Goal: Contribute content: Contribute content

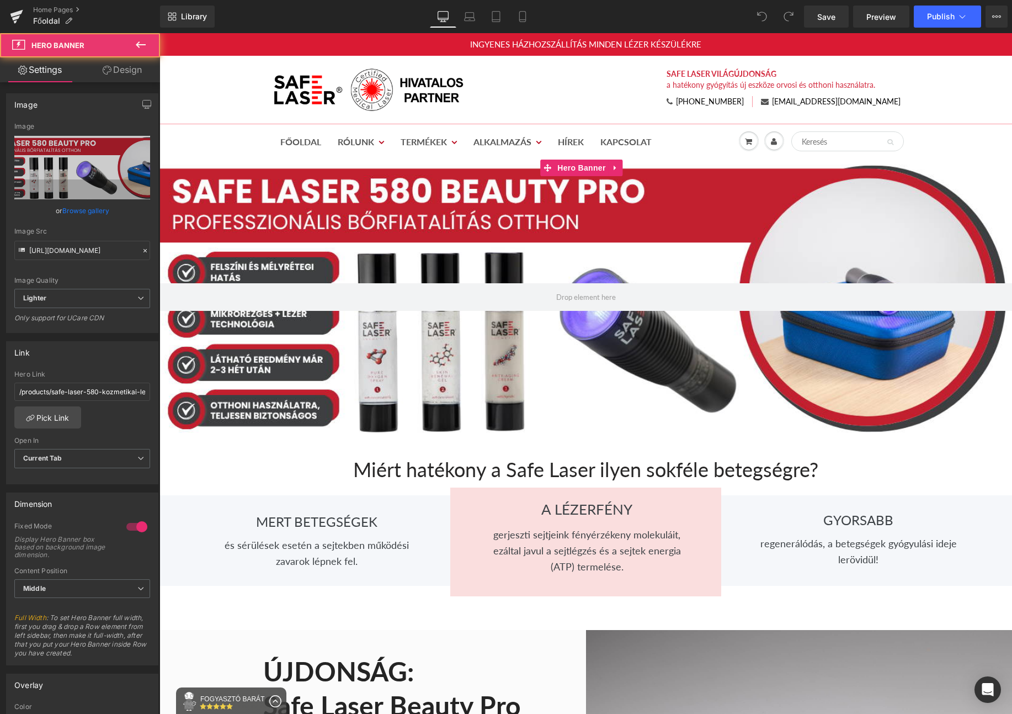
click at [643, 216] on div at bounding box center [586, 297] width 853 height 274
click at [87, 212] on link "Browse gallery" at bounding box center [85, 210] width 47 height 19
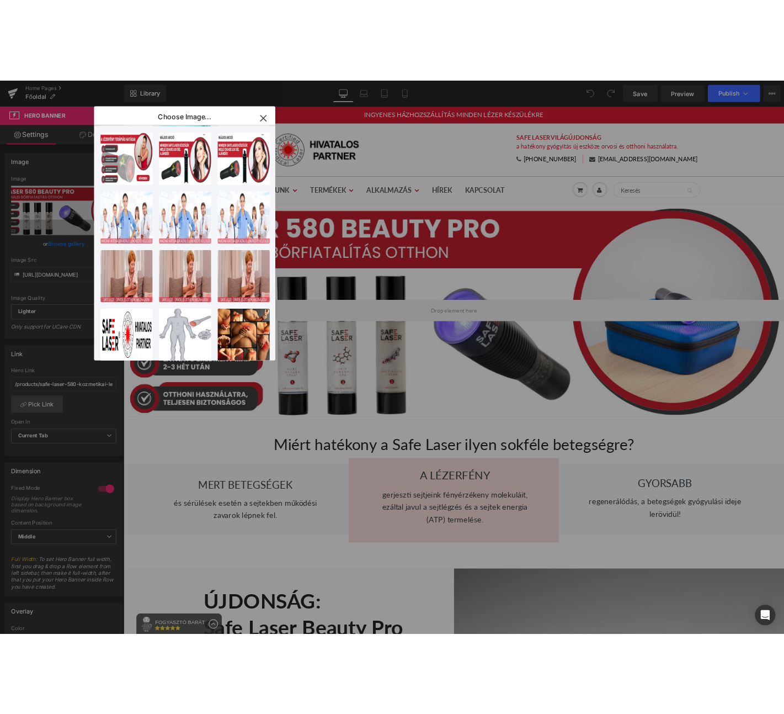
scroll to position [235, 0]
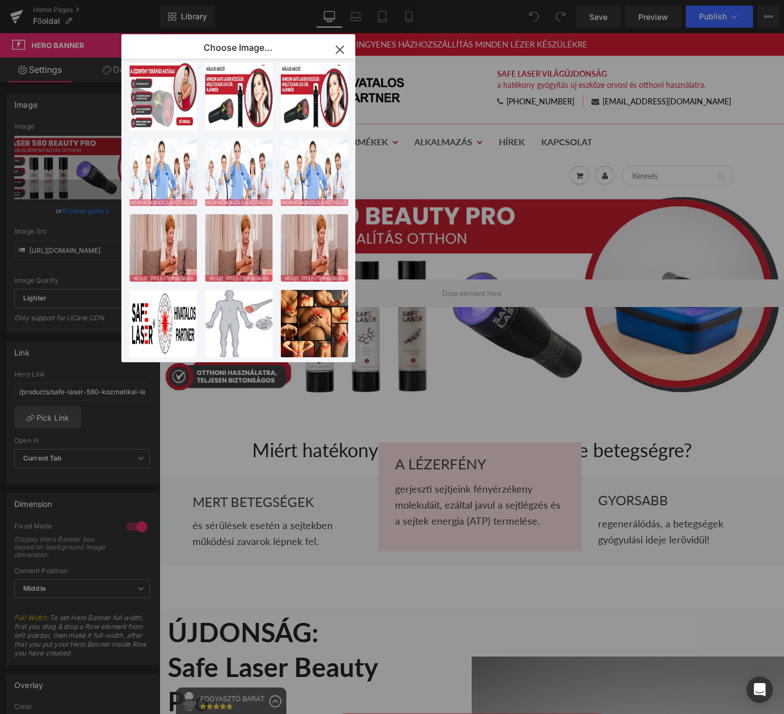
click at [343, 50] on icon "button" at bounding box center [340, 50] width 18 height 18
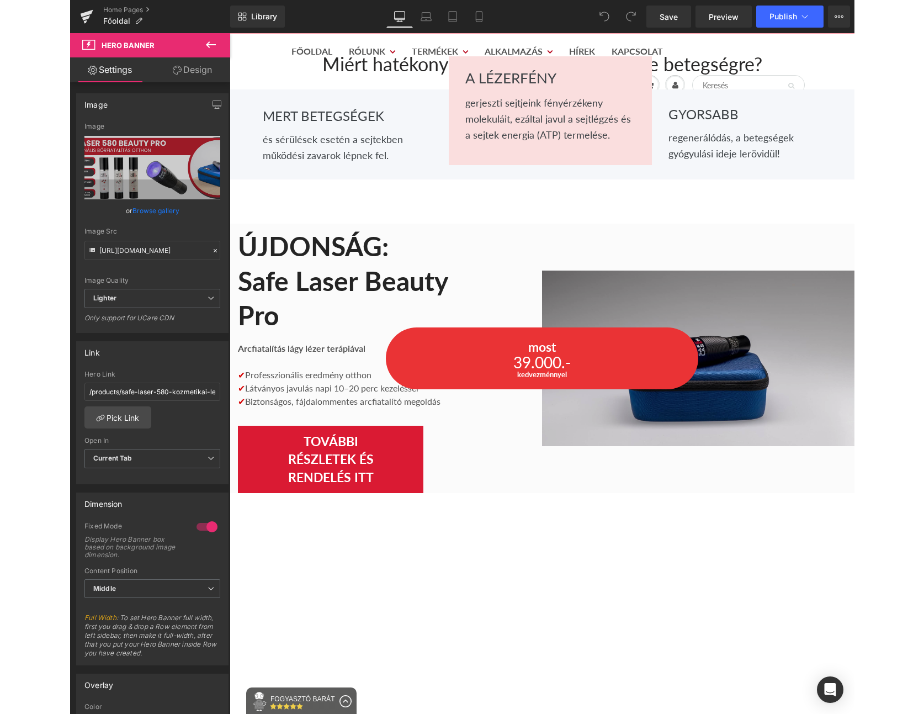
scroll to position [320, 0]
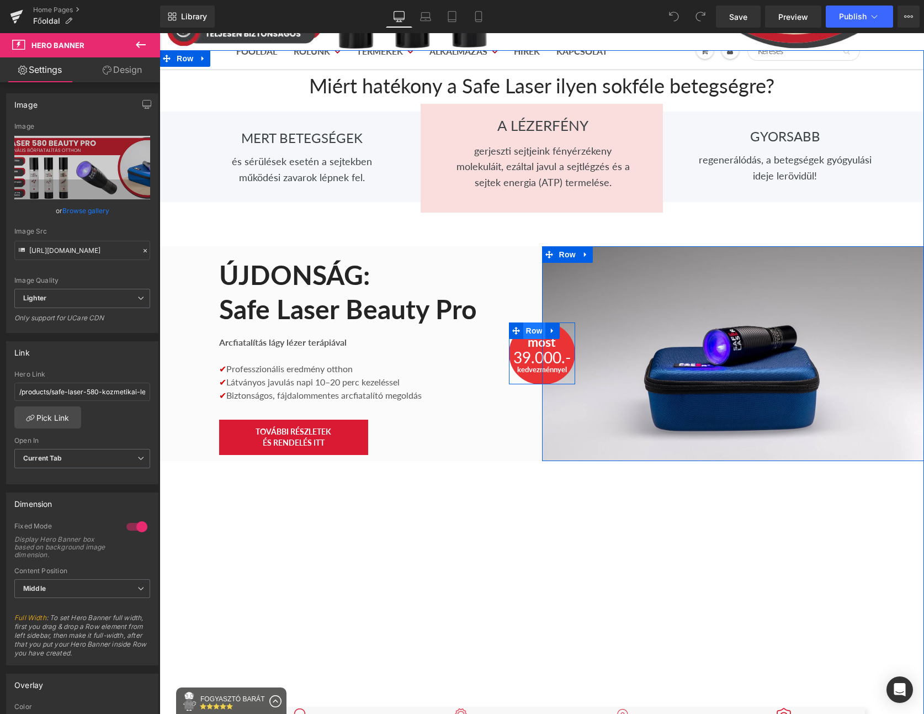
click at [524, 329] on span "Row" at bounding box center [534, 330] width 22 height 17
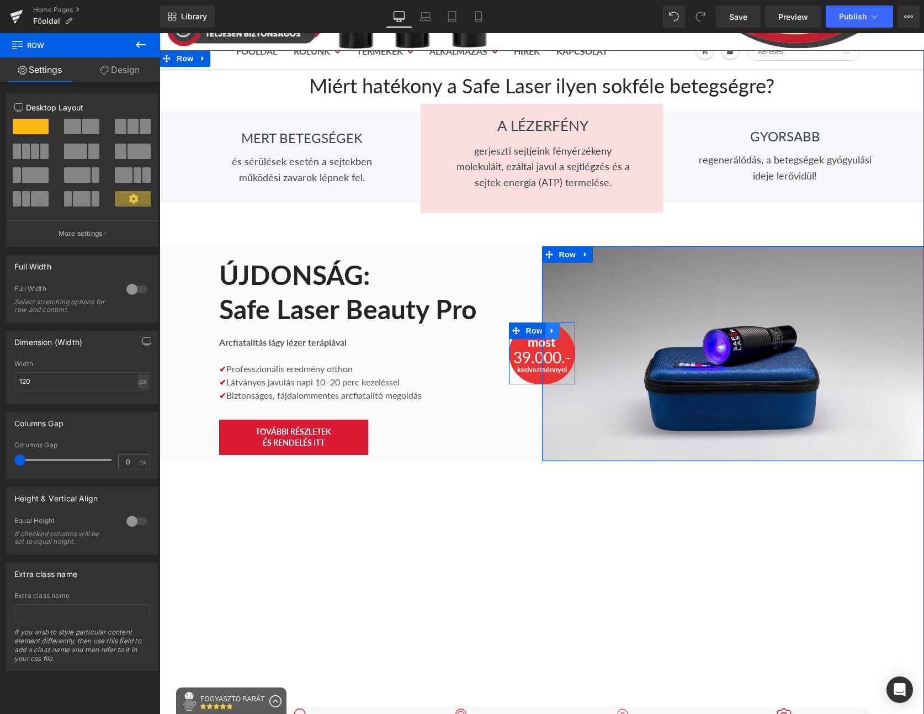
click at [549, 327] on icon at bounding box center [553, 331] width 8 height 8
click at [577, 327] on icon at bounding box center [581, 331] width 8 height 8
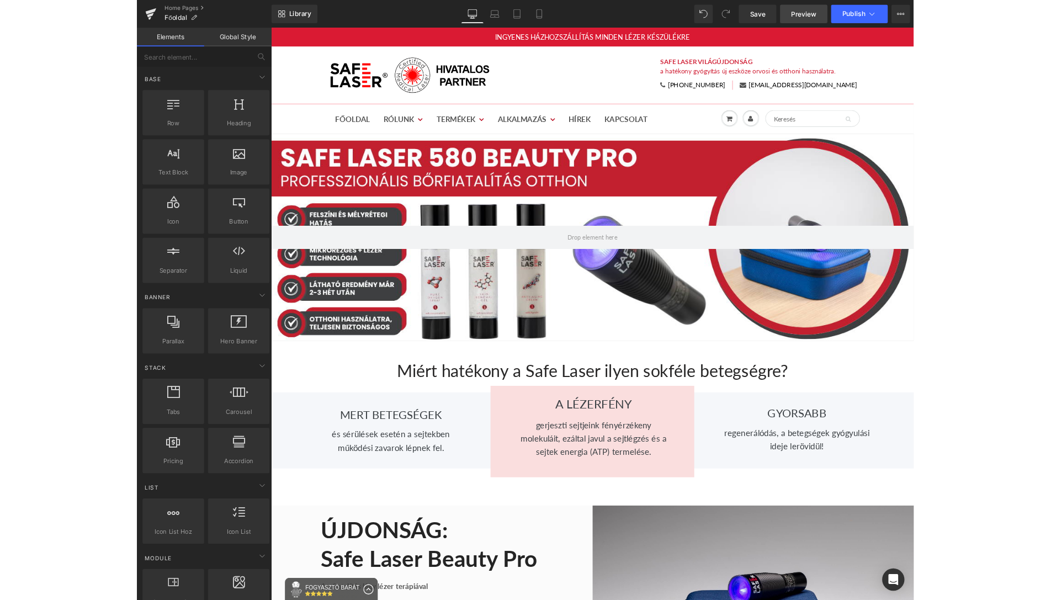
scroll to position [3, 0]
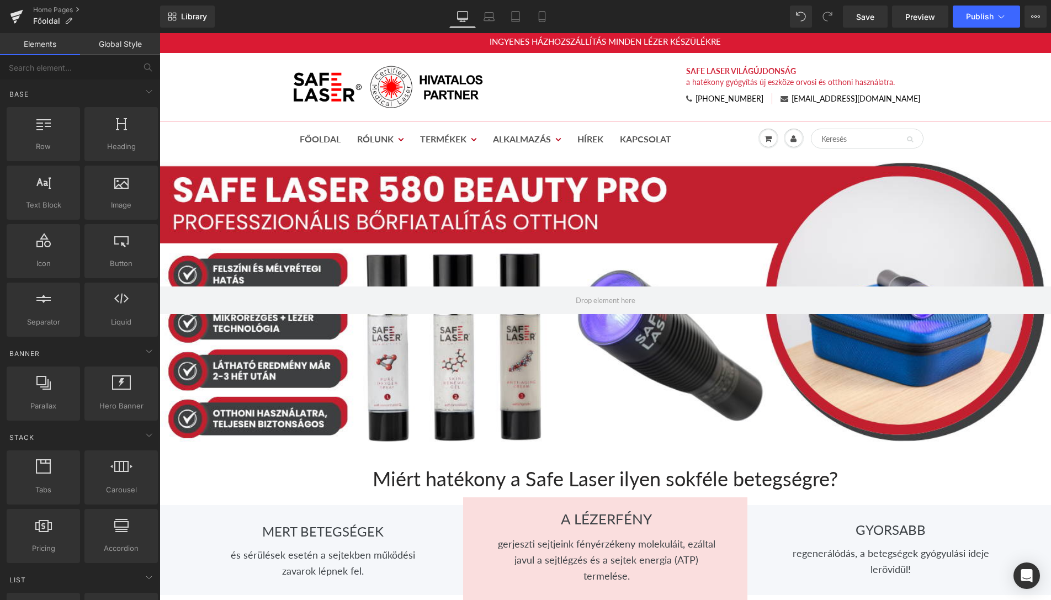
click at [586, 242] on div at bounding box center [605, 300] width 891 height 286
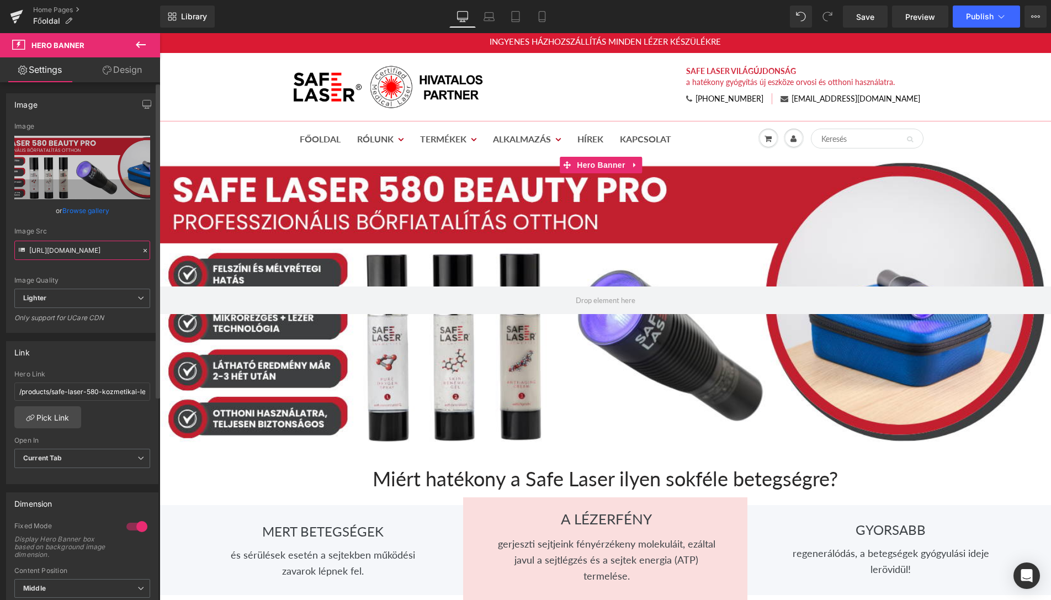
click at [69, 250] on input "[URL][DOMAIN_NAME]" at bounding box center [82, 250] width 136 height 19
click at [77, 212] on link "Browse gallery" at bounding box center [85, 210] width 47 height 19
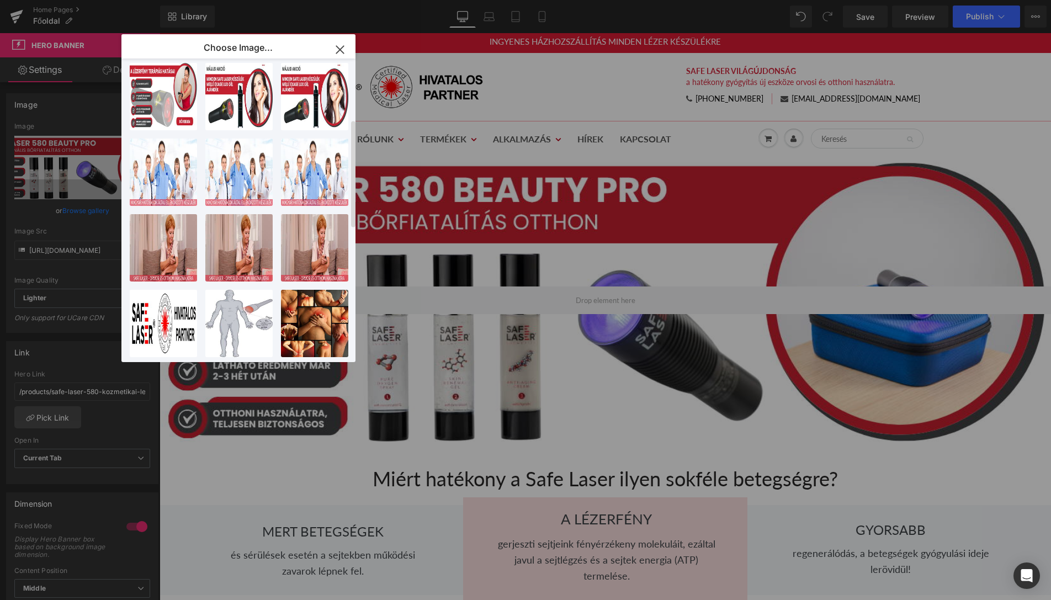
scroll to position [0, 0]
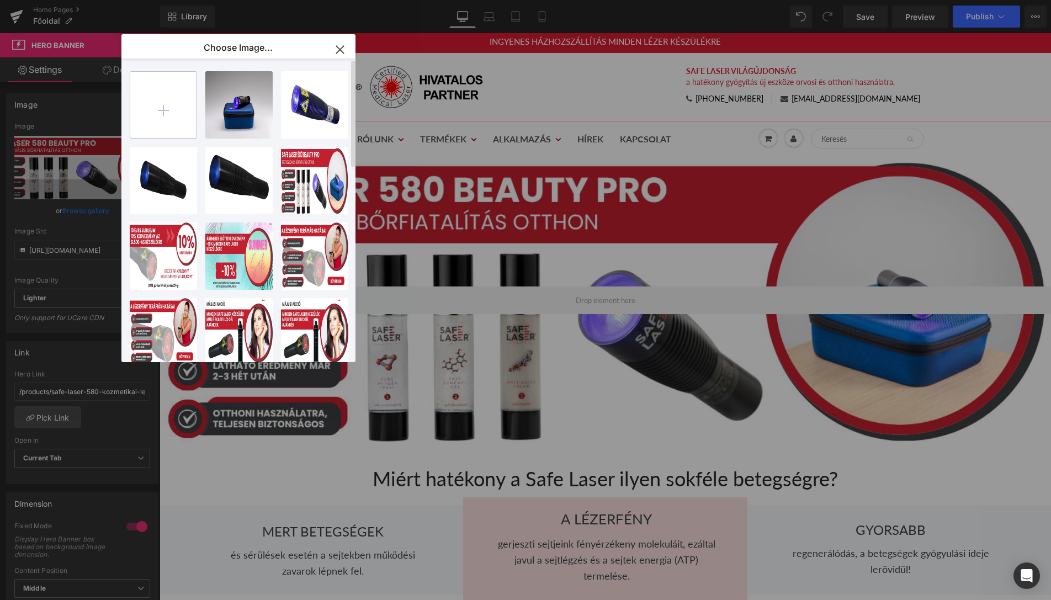
click at [151, 83] on input "file" at bounding box center [163, 105] width 66 height 66
type input "C:\fakepath\safe-laser-akcio.png"
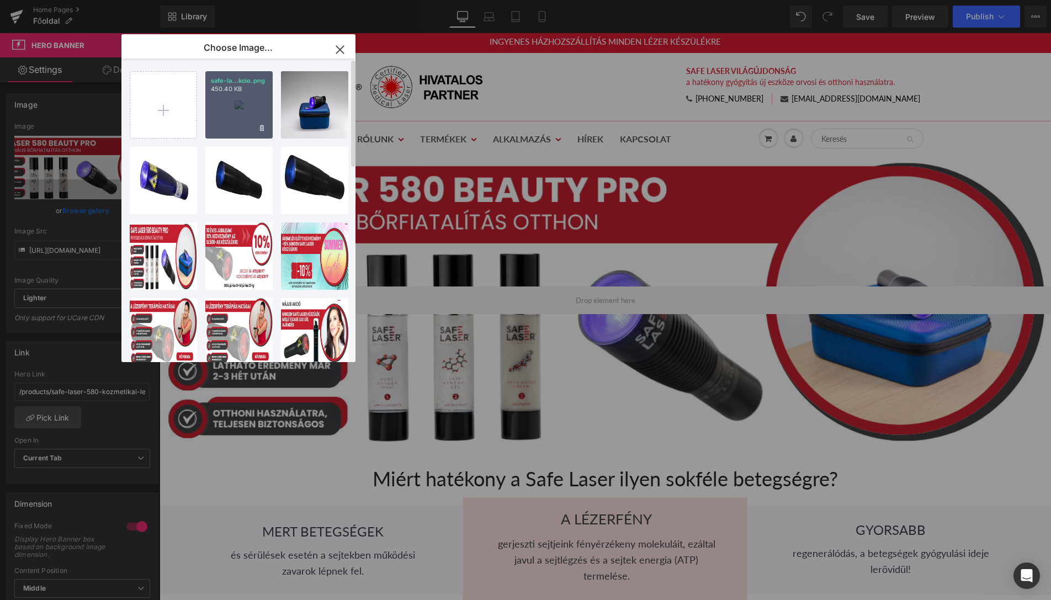
click at [227, 110] on div "safe-la...kcio.png 450.40 KB" at bounding box center [238, 104] width 67 height 67
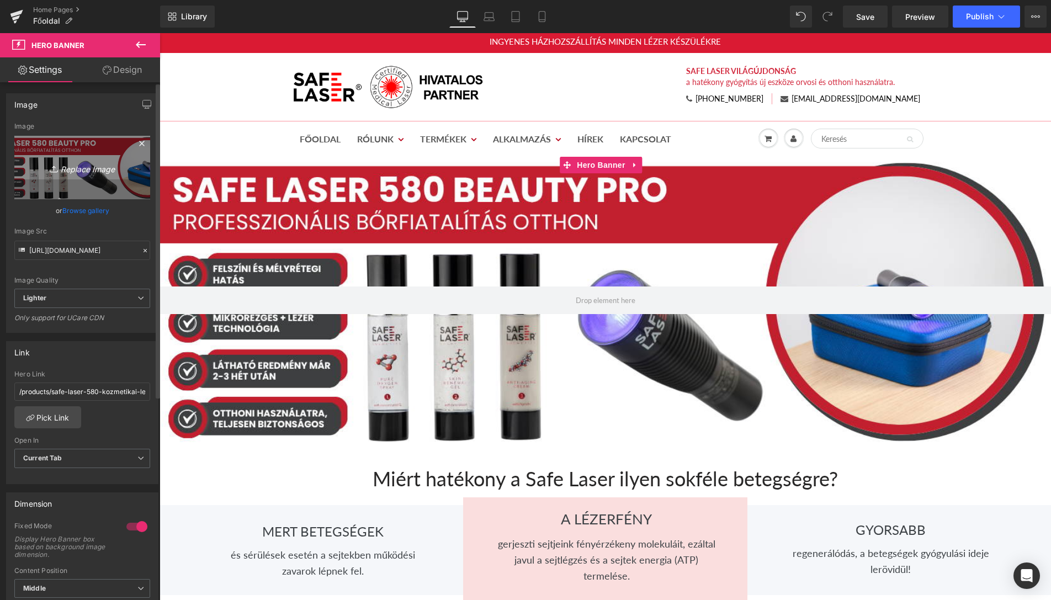
click at [79, 164] on icon "Replace Image" at bounding box center [82, 168] width 88 height 14
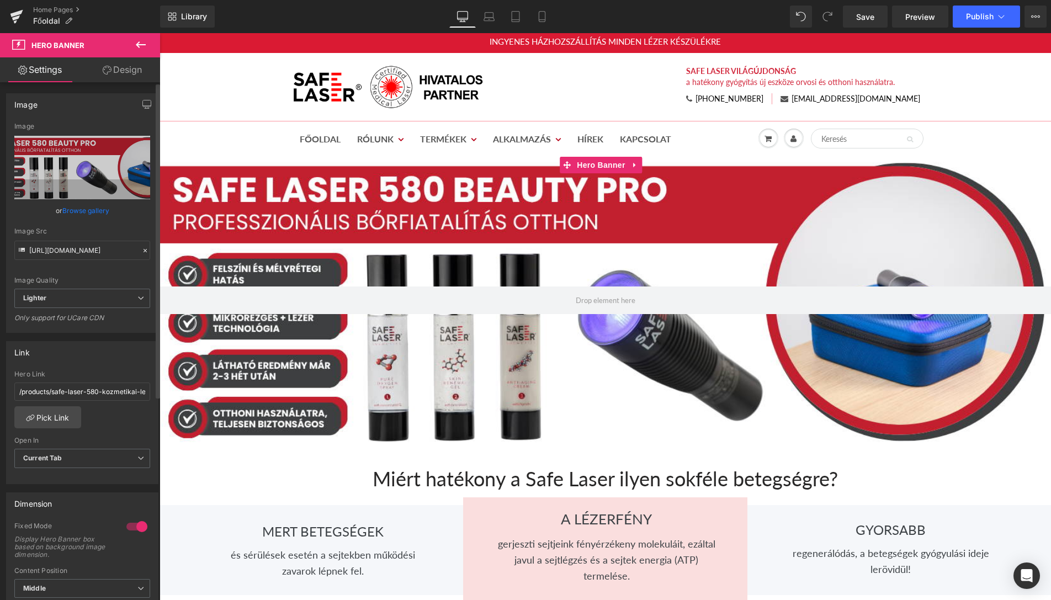
click at [71, 206] on link "Browse gallery" at bounding box center [85, 210] width 47 height 19
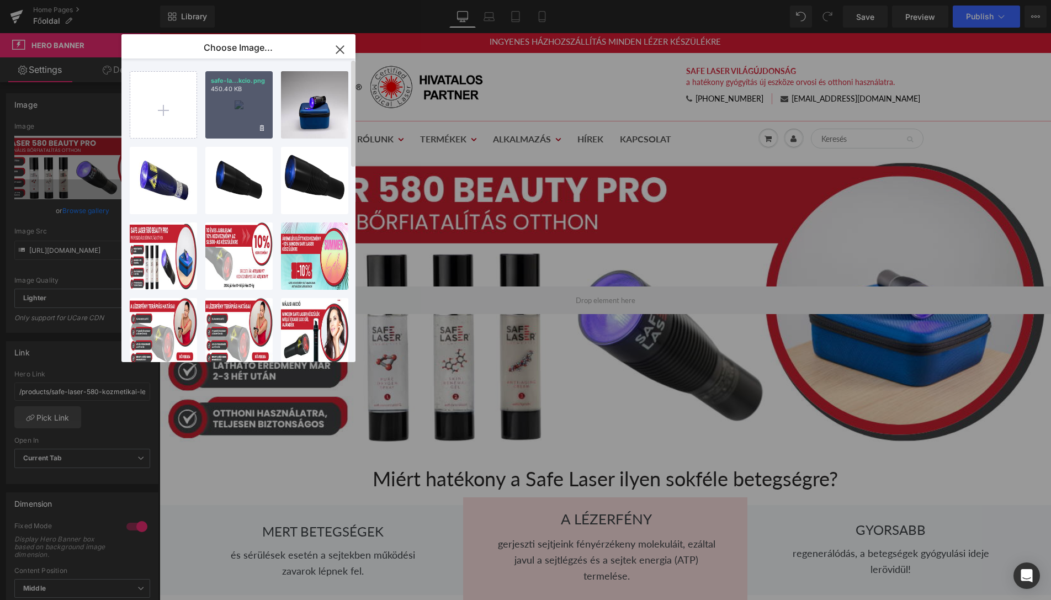
click at [232, 130] on div "safe-la...kcio.png 450.40 KB" at bounding box center [238, 104] width 67 height 67
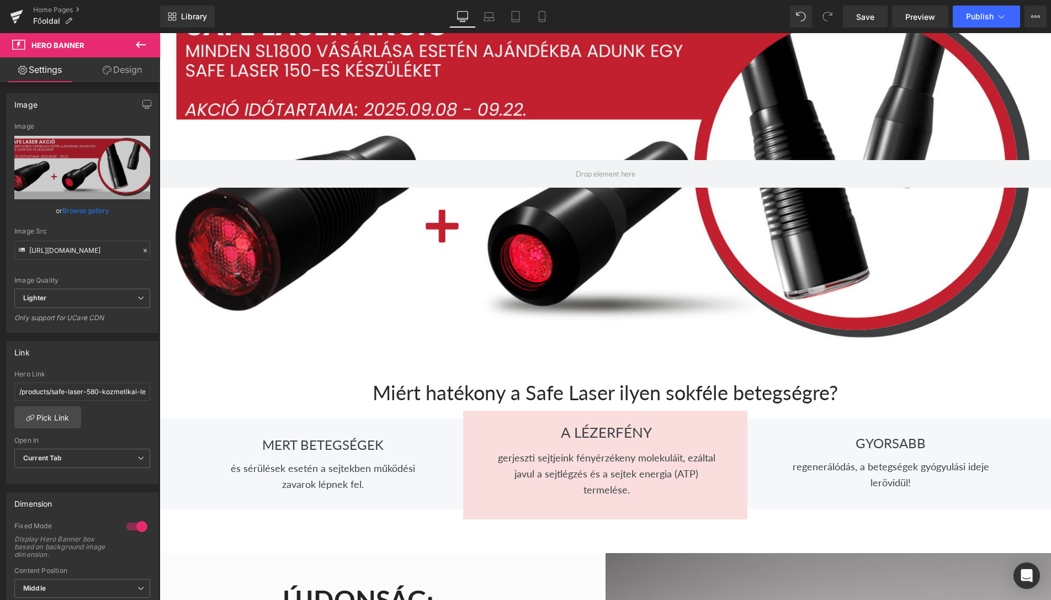
scroll to position [136, 0]
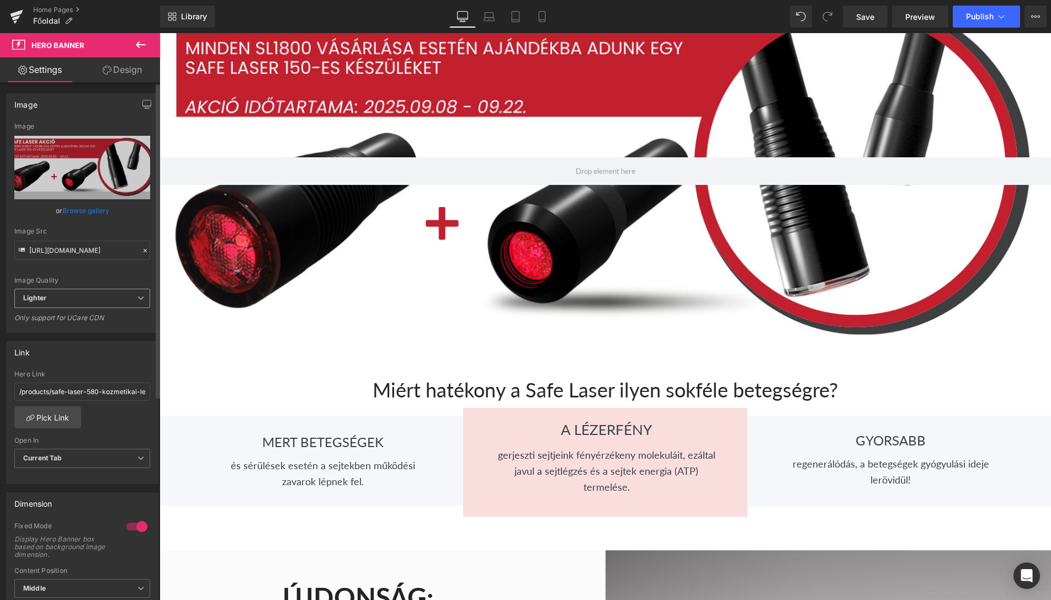
click at [105, 294] on span "Lighter" at bounding box center [82, 298] width 136 height 19
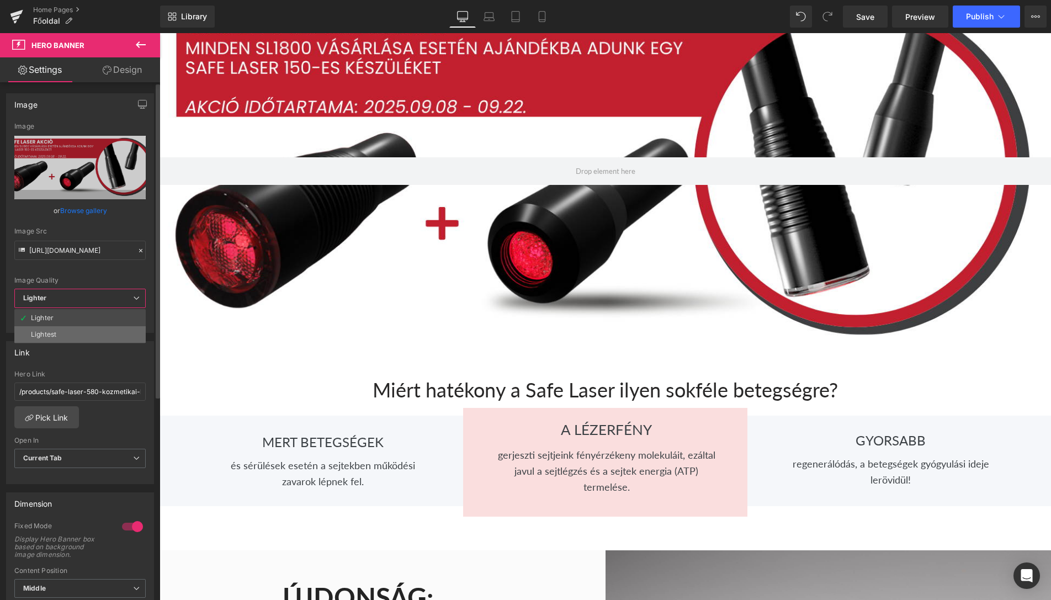
click at [81, 328] on li "Lightest" at bounding box center [79, 334] width 131 height 17
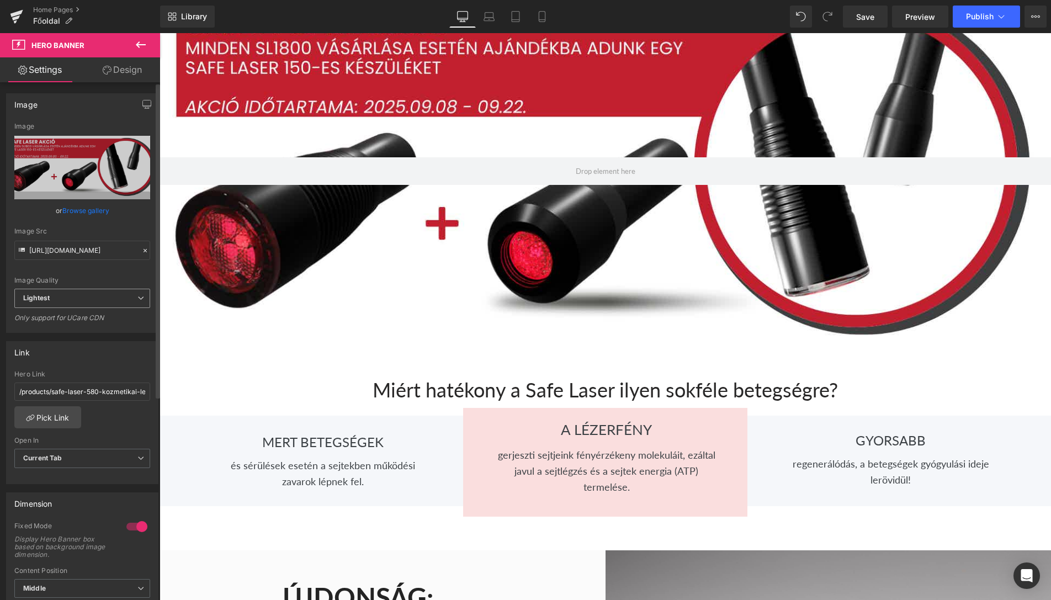
click at [82, 294] on span "Lightest" at bounding box center [82, 298] width 136 height 19
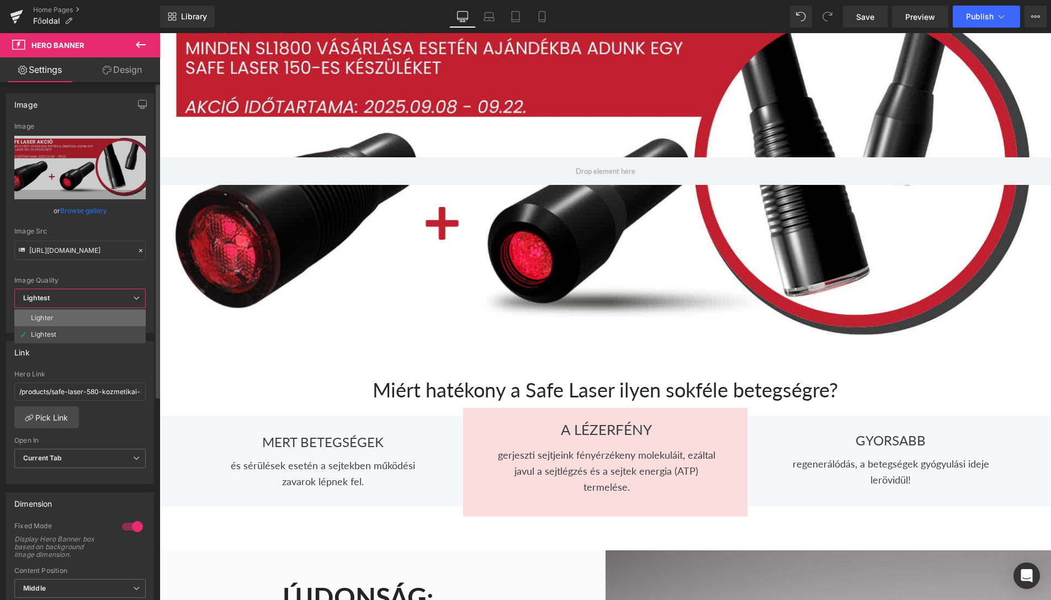
click at [84, 315] on li "Lighter" at bounding box center [79, 318] width 131 height 17
type input "[URL][DOMAIN_NAME]"
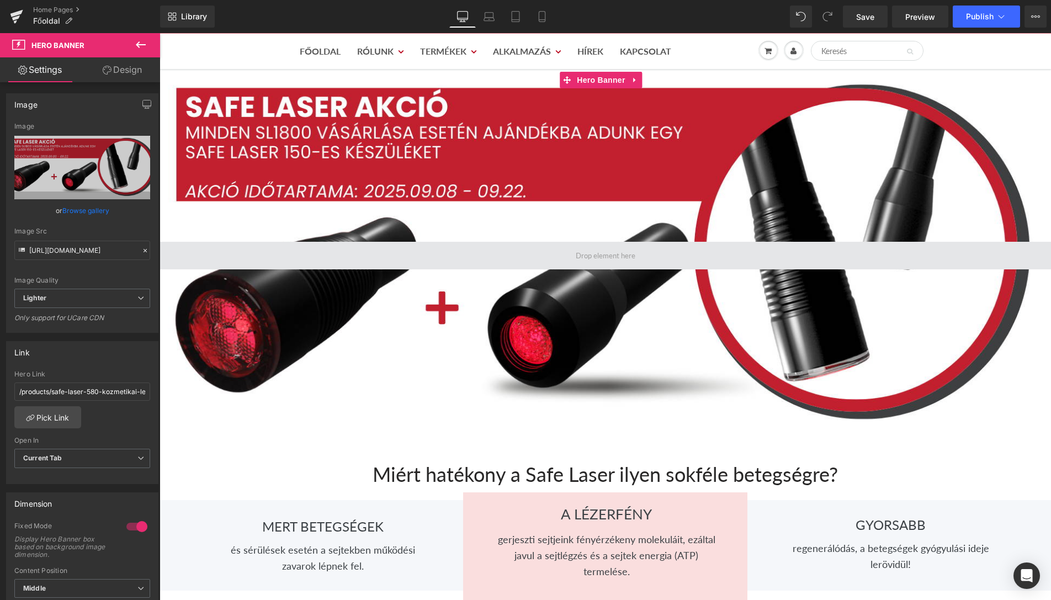
scroll to position [0, 0]
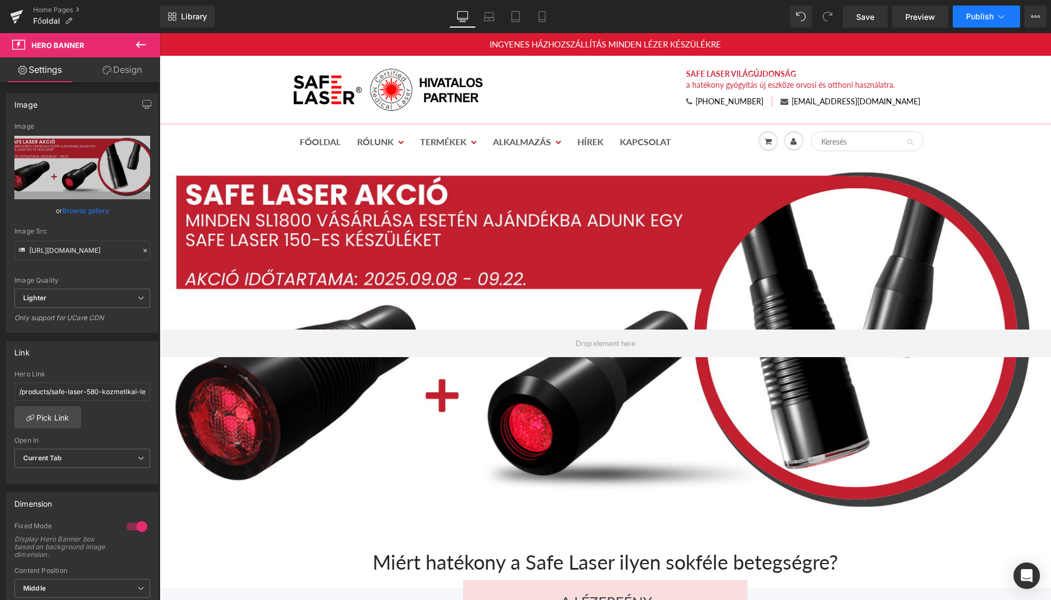
click at [998, 22] on icon at bounding box center [1001, 16] width 11 height 11
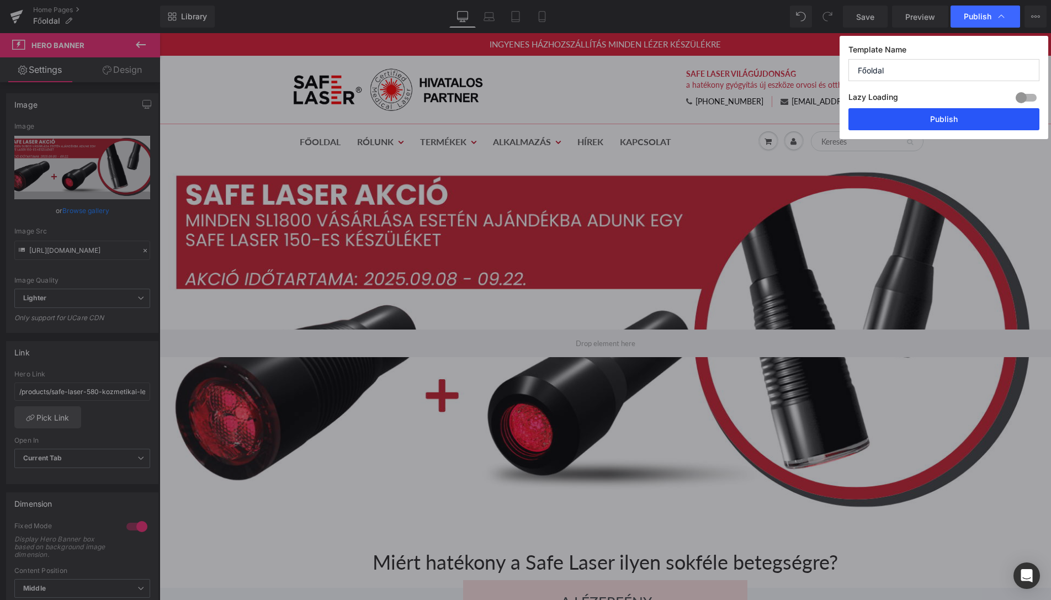
click at [1001, 116] on button "Publish" at bounding box center [943, 119] width 191 height 22
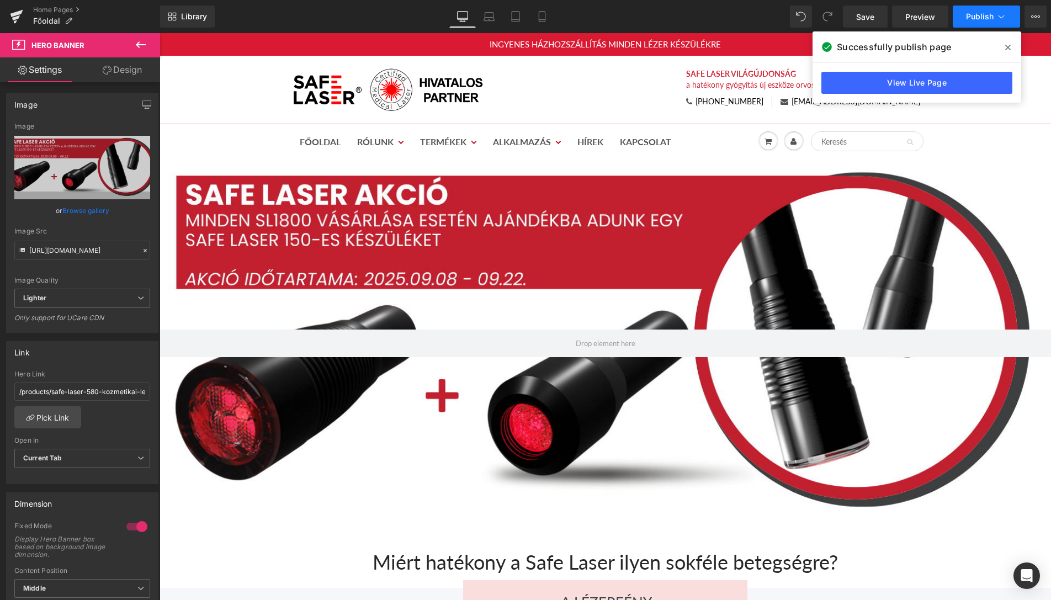
click at [981, 12] on span "Publish" at bounding box center [980, 16] width 28 height 9
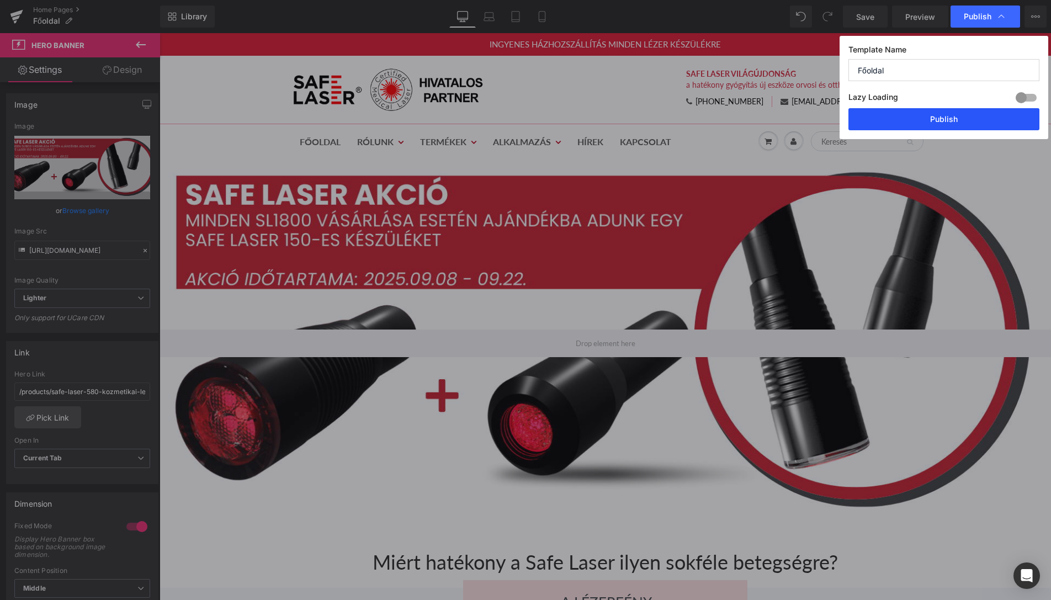
click at [983, 115] on button "Publish" at bounding box center [943, 119] width 191 height 22
